Goal: Transaction & Acquisition: Subscribe to service/newsletter

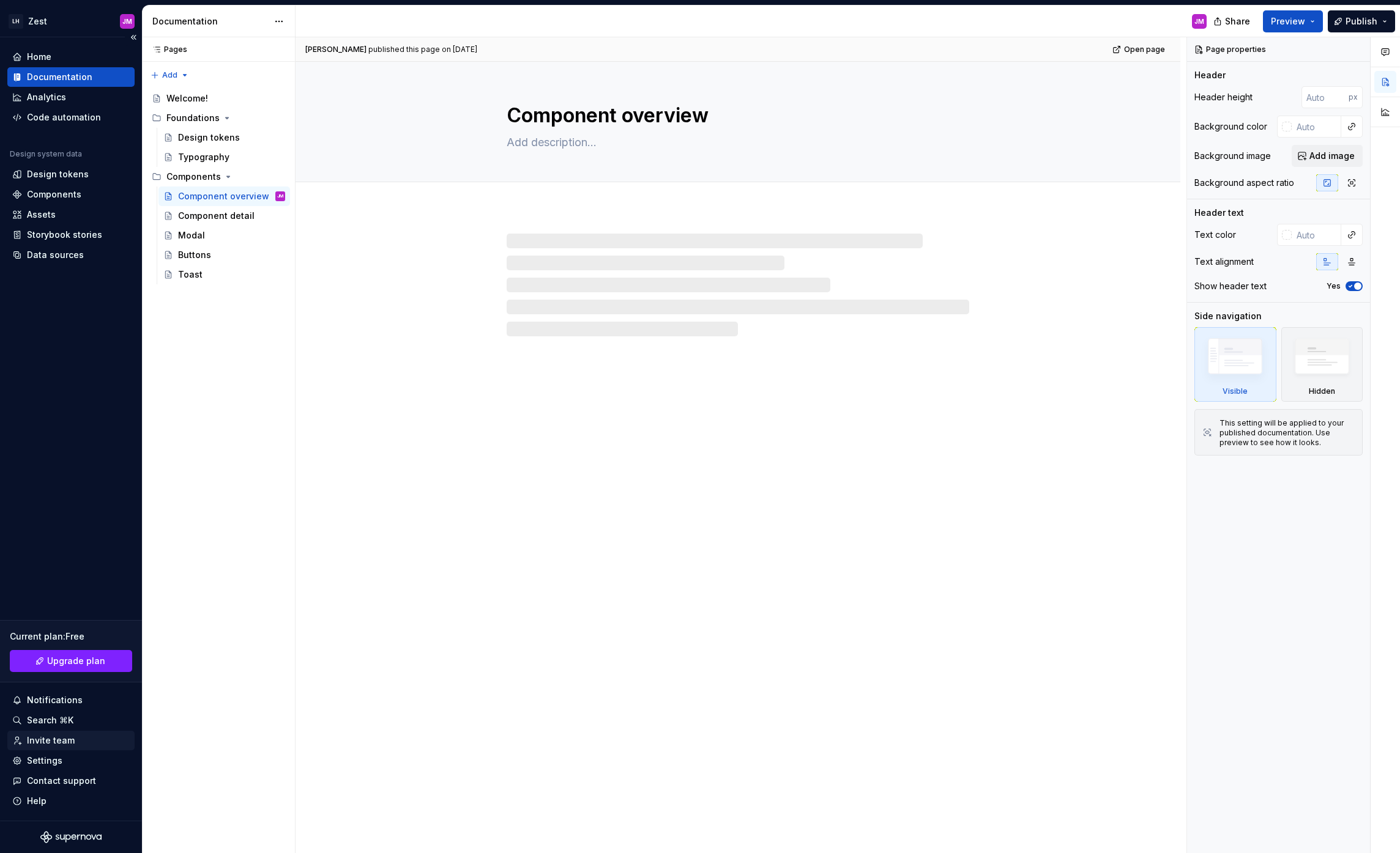
type textarea "*"
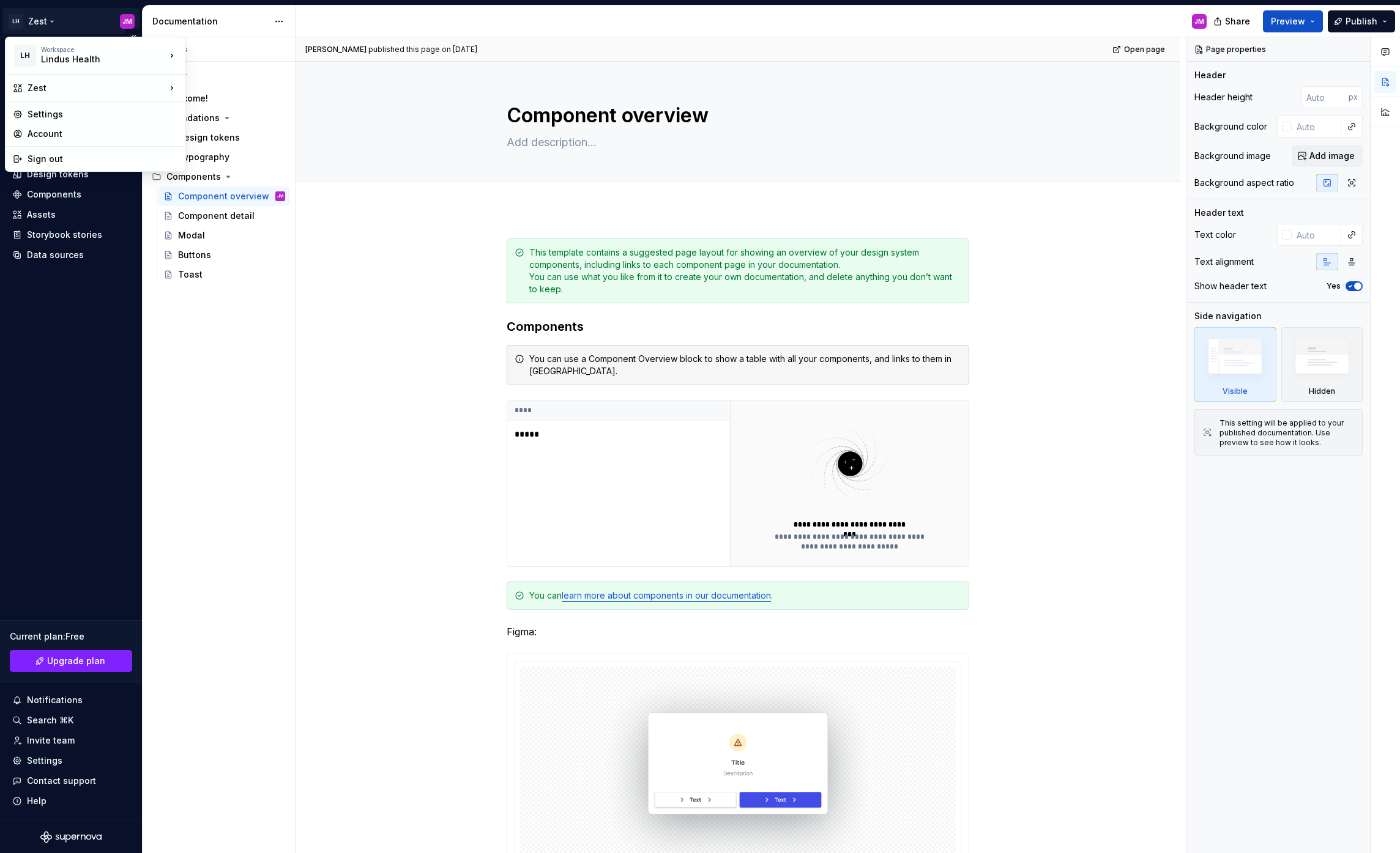
click at [44, 9] on html "LH Zest JM Home Documentation Analytics Code automation Design system data Desi…" at bounding box center [700, 426] width 1400 height 853
click at [57, 60] on div "Lindus Health" at bounding box center [93, 59] width 104 height 12
click at [53, 119] on div "Settings" at bounding box center [103, 114] width 151 height 12
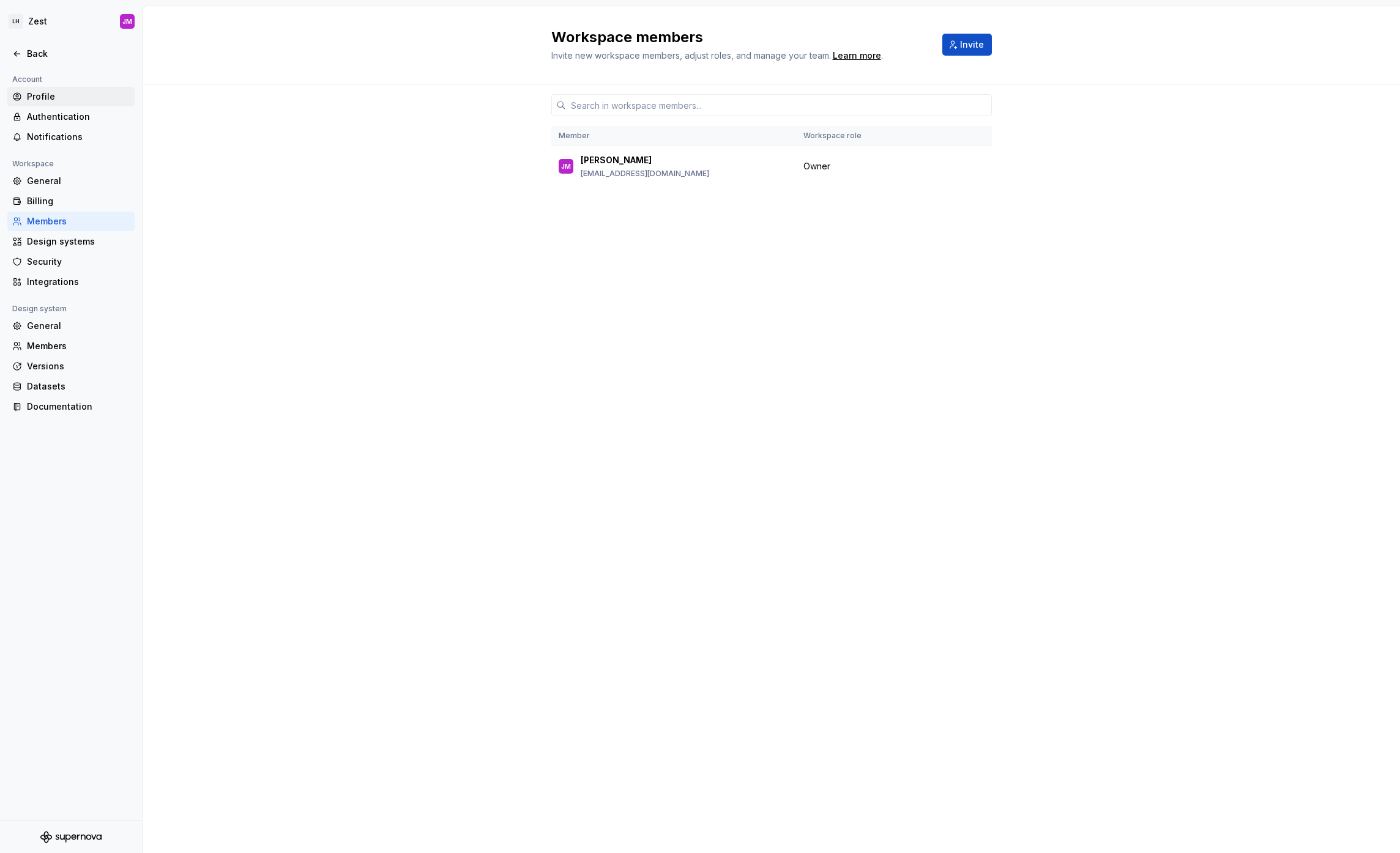
click at [53, 99] on div "Profile" at bounding box center [78, 97] width 102 height 12
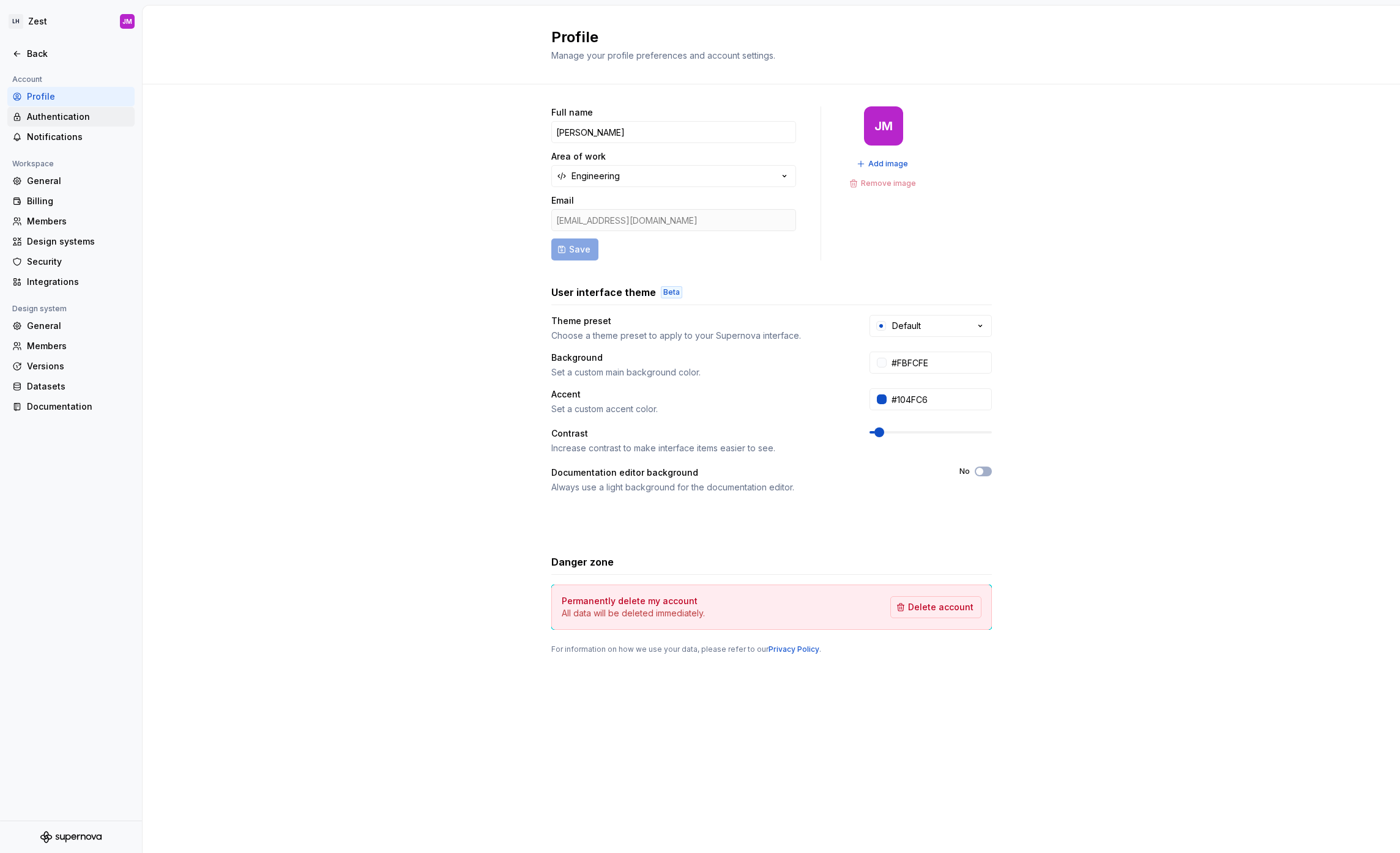
click at [50, 111] on div "Authentication" at bounding box center [78, 117] width 102 height 12
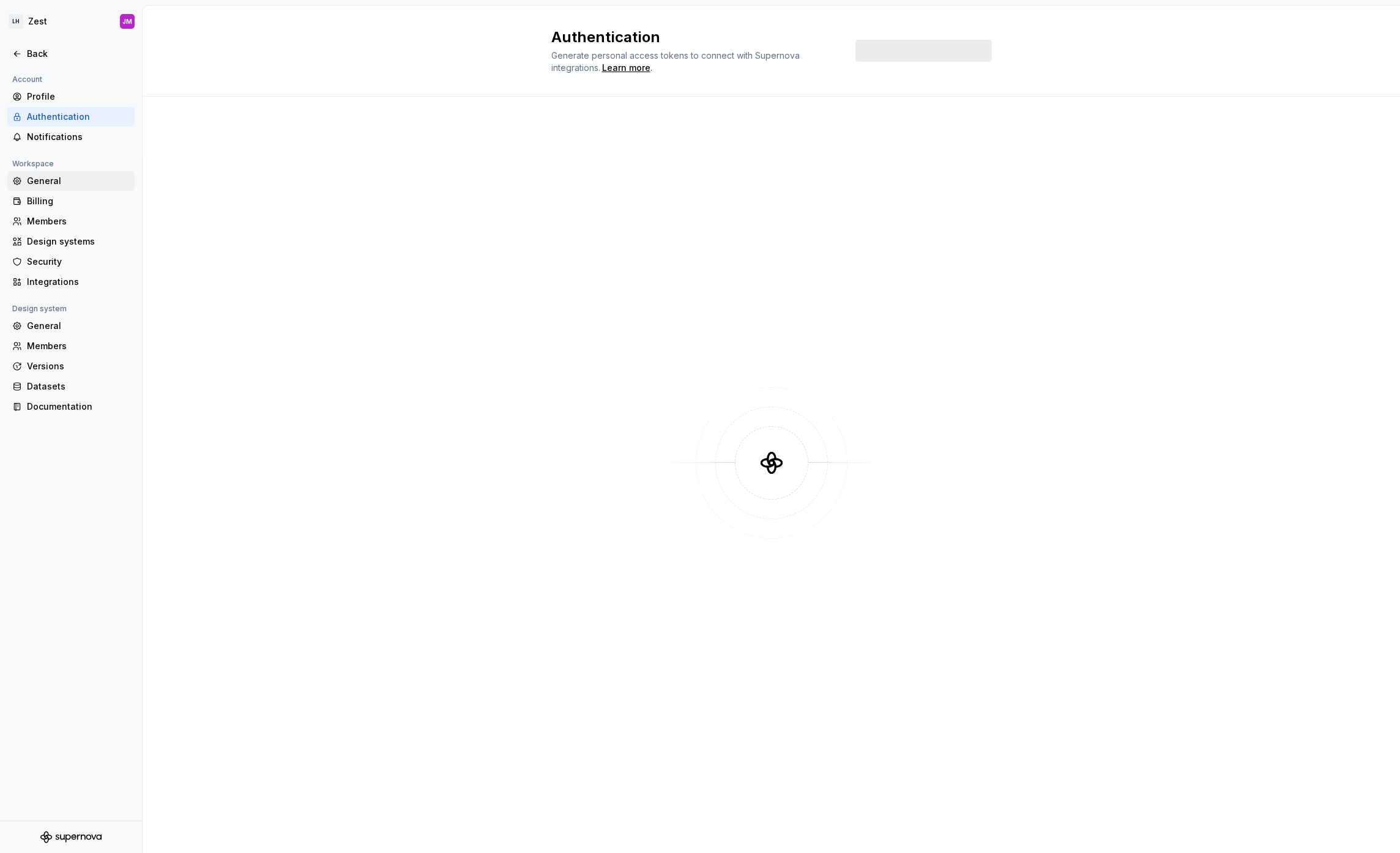
click at [40, 178] on div "General" at bounding box center [78, 181] width 102 height 12
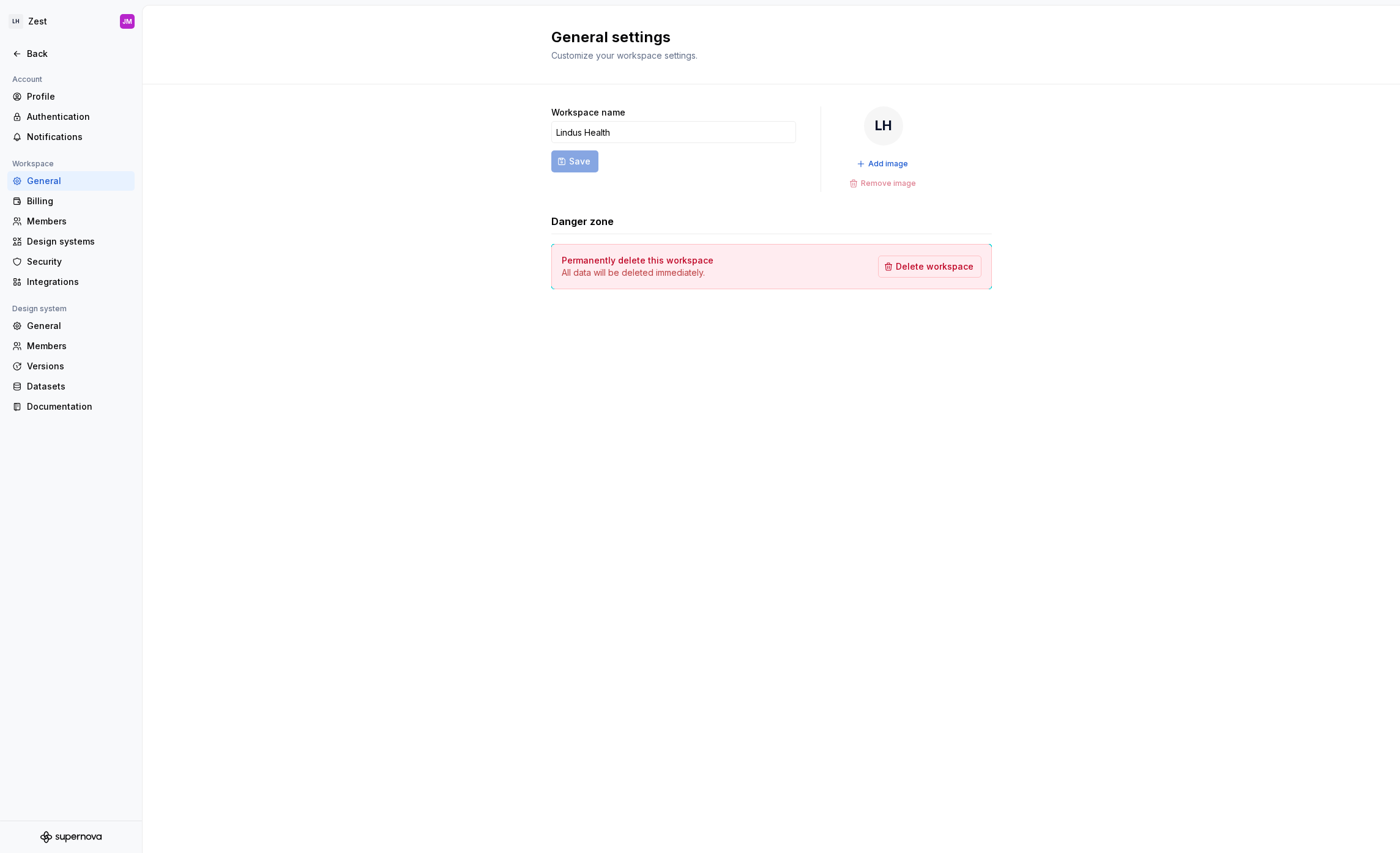
click at [40, 178] on div "General" at bounding box center [78, 181] width 102 height 12
click at [41, 200] on div "Billing" at bounding box center [78, 201] width 102 height 12
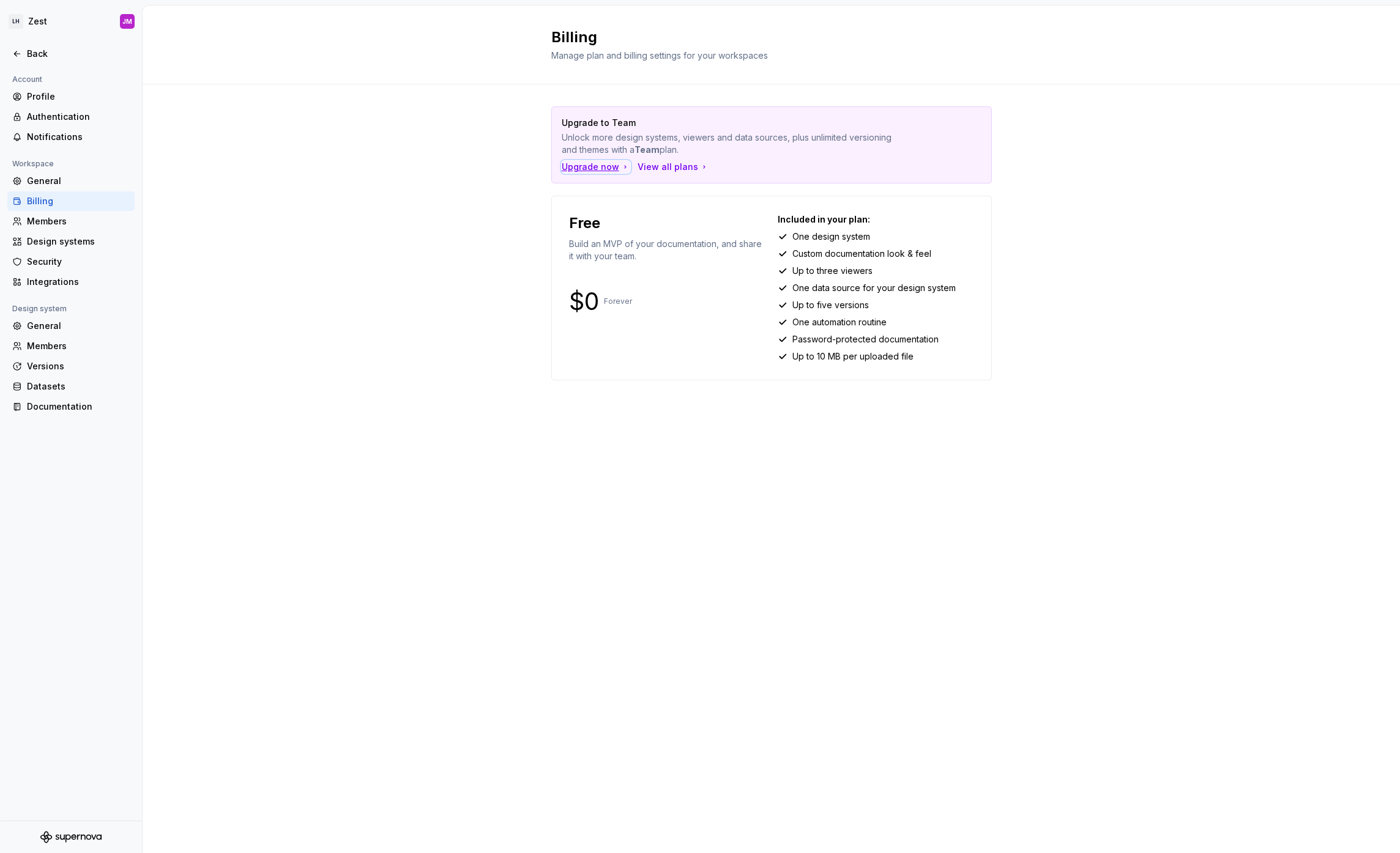
click at [612, 161] on div "Upgrade now" at bounding box center [596, 167] width 68 height 12
click at [659, 169] on div "Upgrade now View all plans" at bounding box center [772, 167] width 420 height 12
click at [683, 167] on div "Upgrade now View all plans" at bounding box center [772, 167] width 420 height 12
click at [703, 152] on p "Unlock more design systems, viewers and data sources, plus unlimited versioning…" at bounding box center [729, 144] width 334 height 24
click at [673, 173] on div "Upgrade to Team Unlock more design systems, viewers and data sources, plus unli…" at bounding box center [772, 145] width 440 height 76
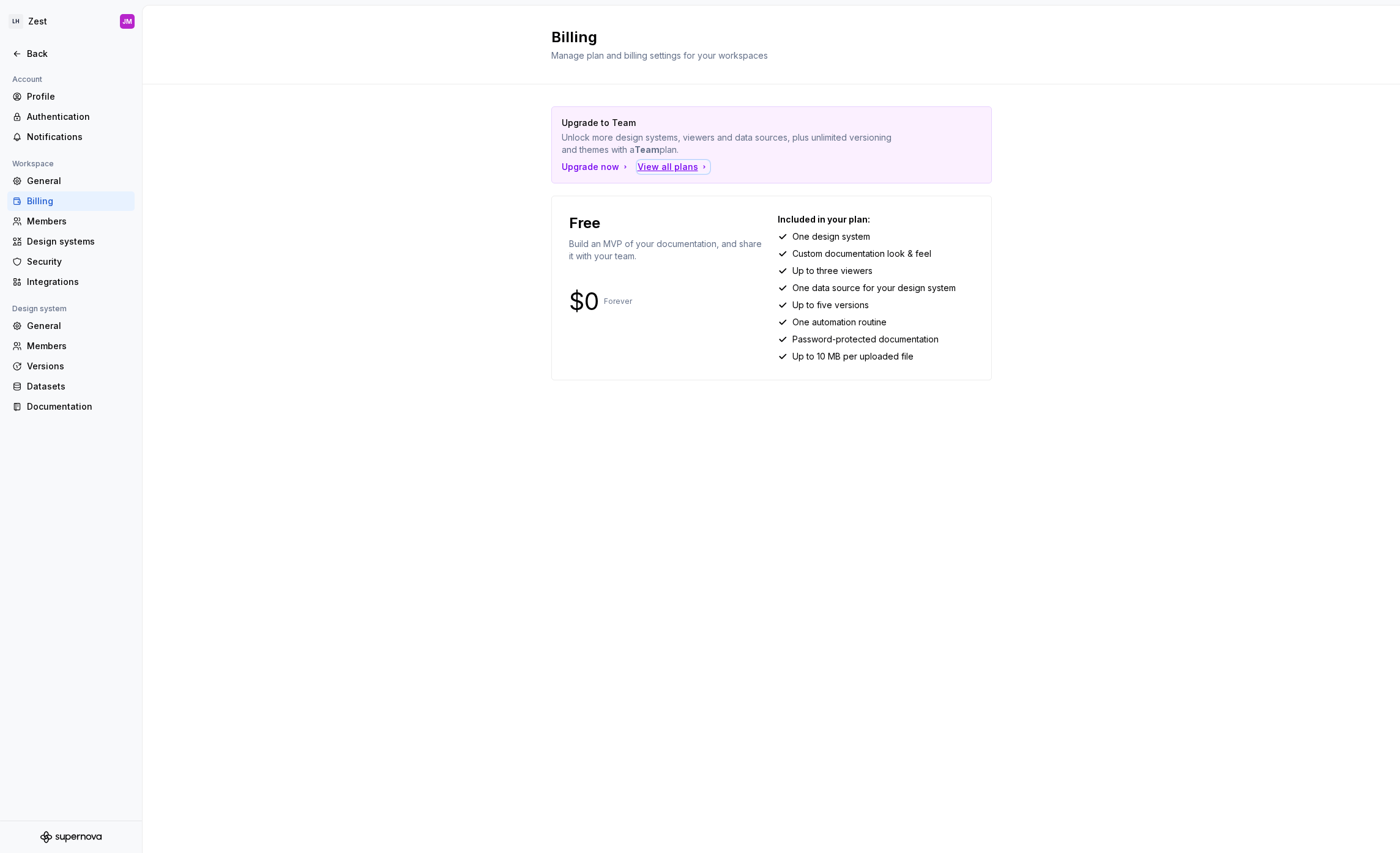
click at [683, 164] on div "View all plans" at bounding box center [673, 167] width 72 height 12
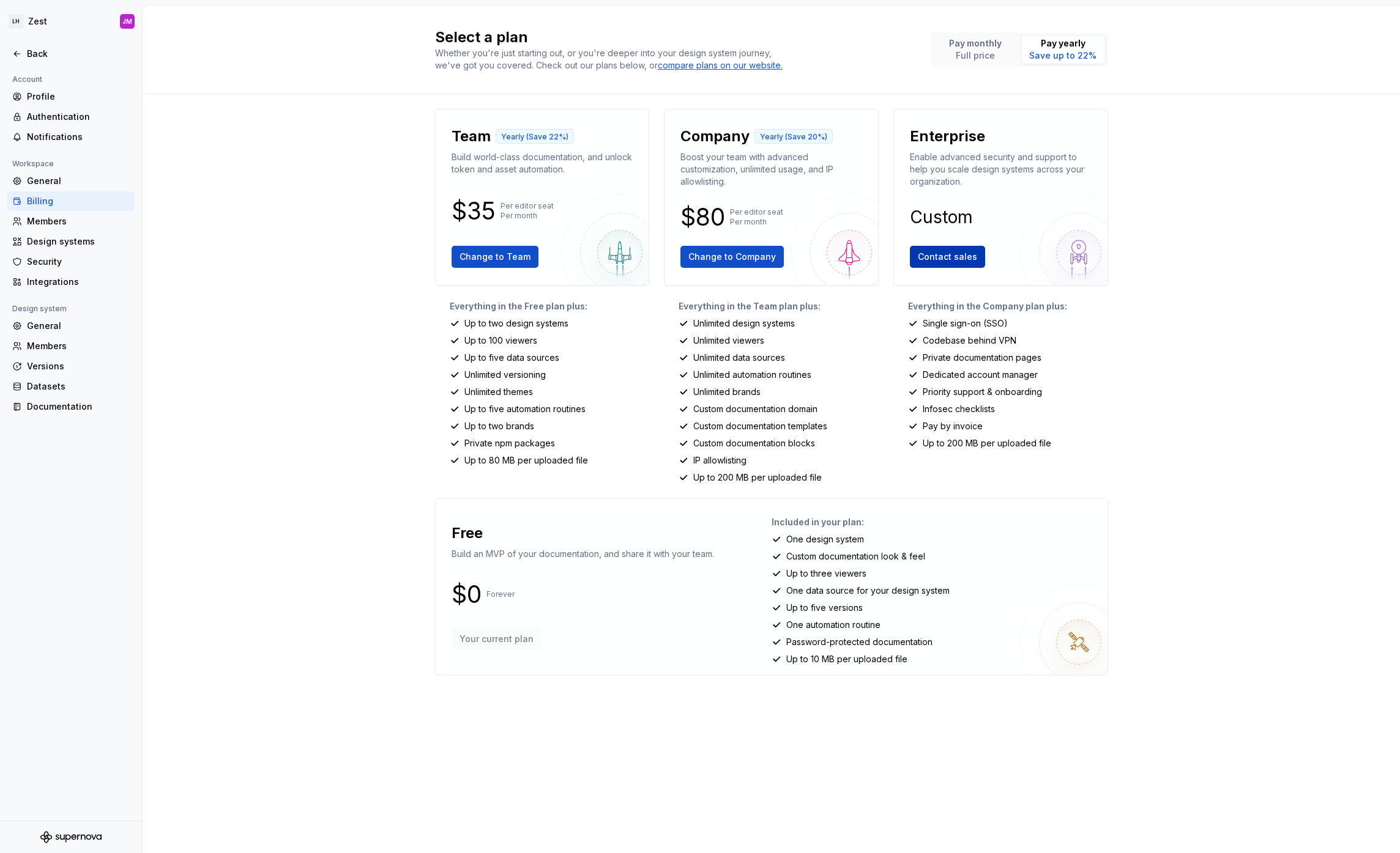
click at [963, 258] on span "Contact sales" at bounding box center [948, 256] width 59 height 12
click at [937, 261] on span "Contact sales" at bounding box center [948, 256] width 59 height 12
click at [369, 291] on div "Select a plan Whether you're just starting out, or you're deeper into your desi…" at bounding box center [771, 430] width 1258 height 848
click at [416, 302] on div "Select a plan Whether you're just starting out, or you're deeper into your desi…" at bounding box center [771, 430] width 1258 height 848
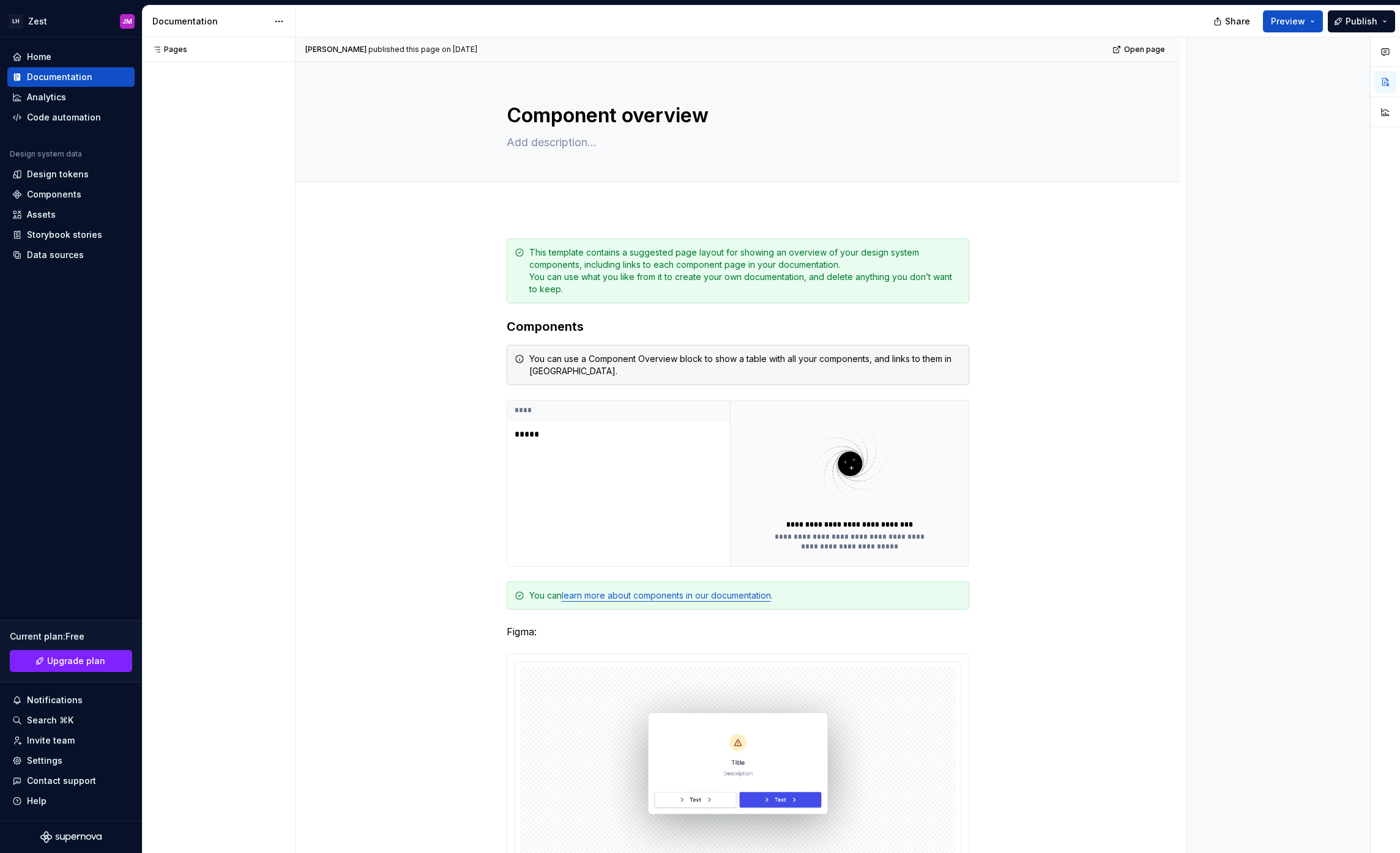
type textarea "*"
